Goal: Navigation & Orientation: Understand site structure

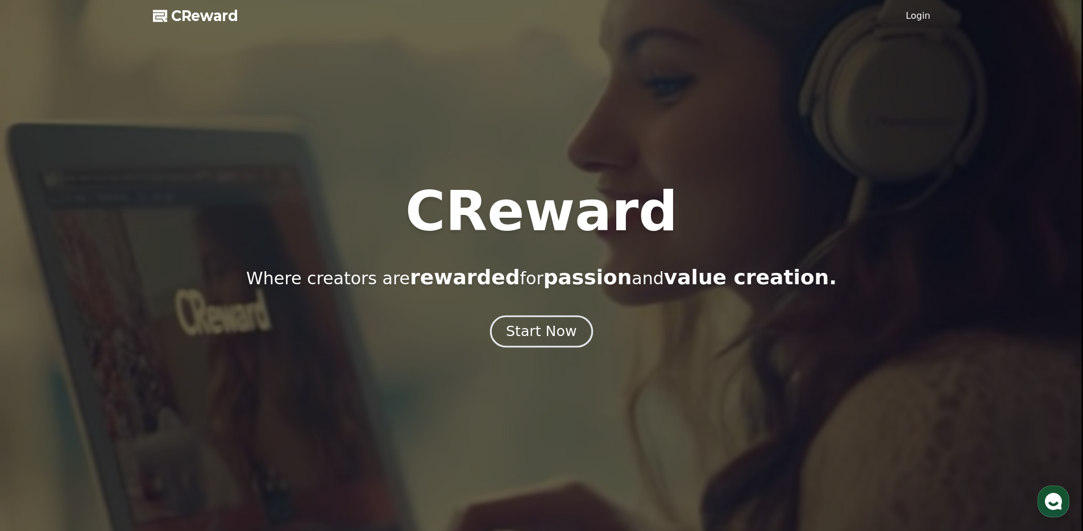
click at [566, 338] on div "Start Now" at bounding box center [541, 331] width 71 height 19
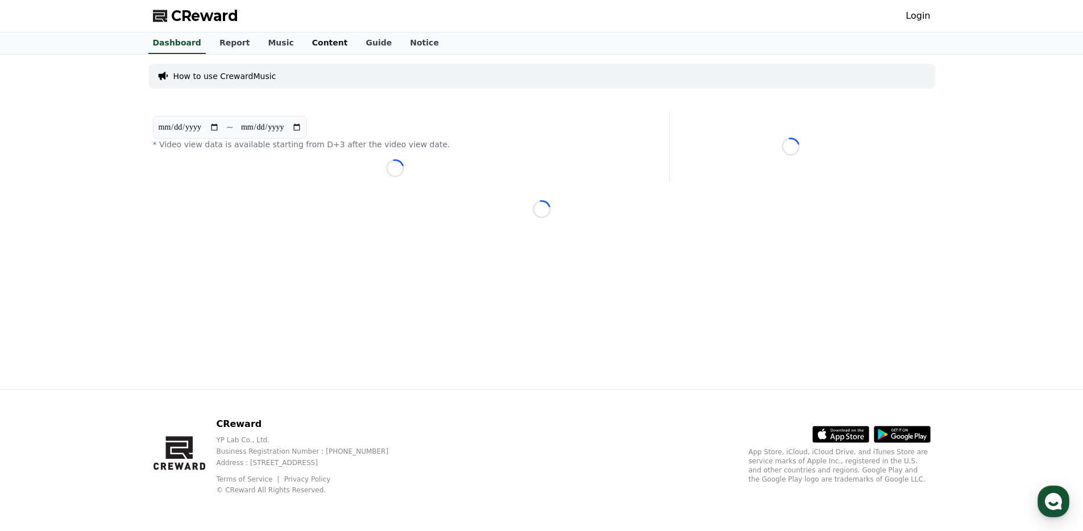
click at [307, 41] on link "Content" at bounding box center [330, 43] width 54 height 22
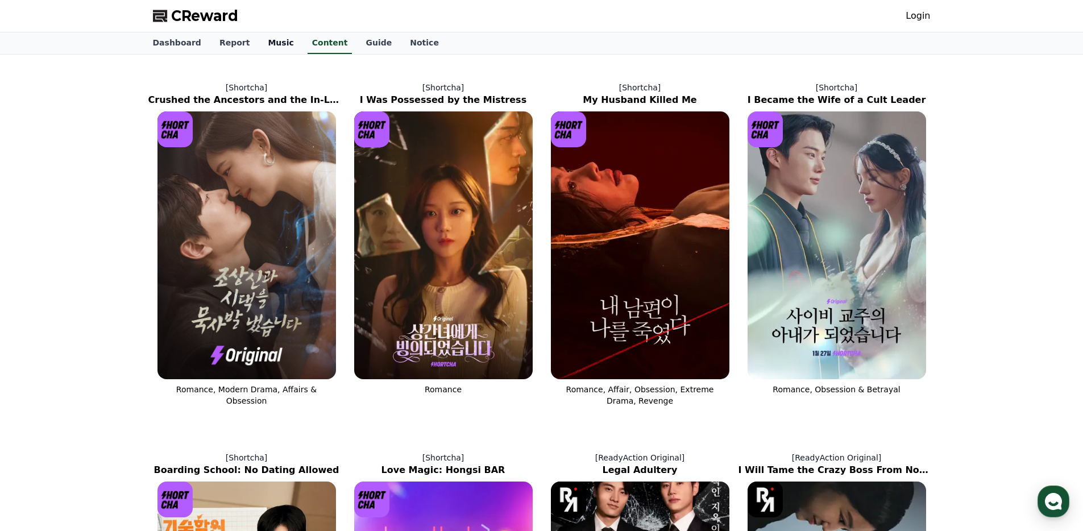
click at [271, 47] on link "Music" at bounding box center [281, 43] width 44 height 22
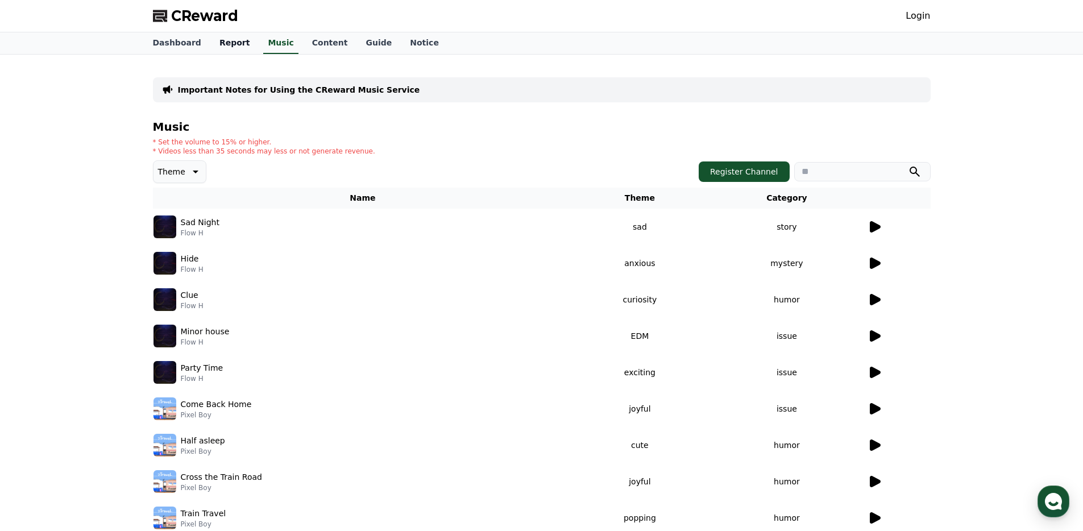
click at [219, 48] on link "Report" at bounding box center [234, 43] width 49 height 22
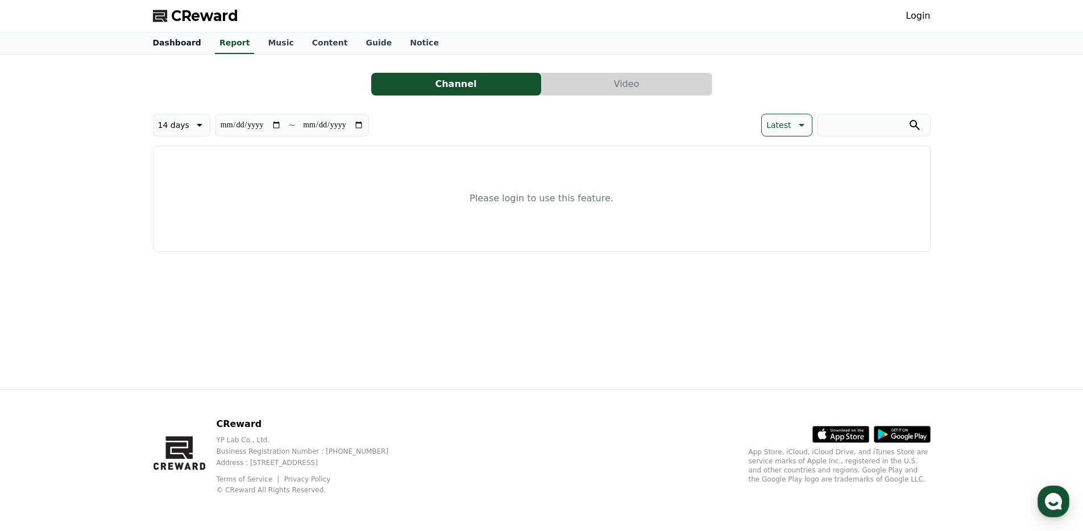
click at [163, 44] on link "Dashboard" at bounding box center [177, 43] width 67 height 22
